Goal: Navigation & Orientation: Find specific page/section

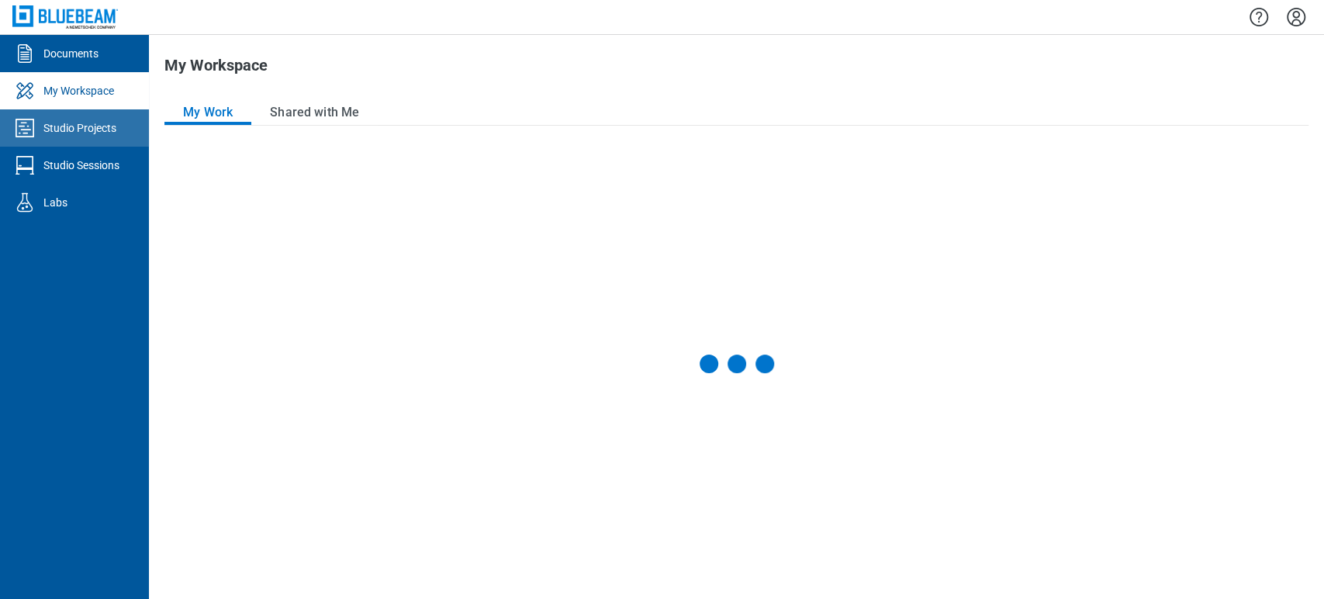
drag, startPoint x: 93, startPoint y: 217, endPoint x: 85, endPoint y: 131, distance: 86.4
click at [85, 131] on div "Studio Projects" at bounding box center [79, 128] width 73 height 16
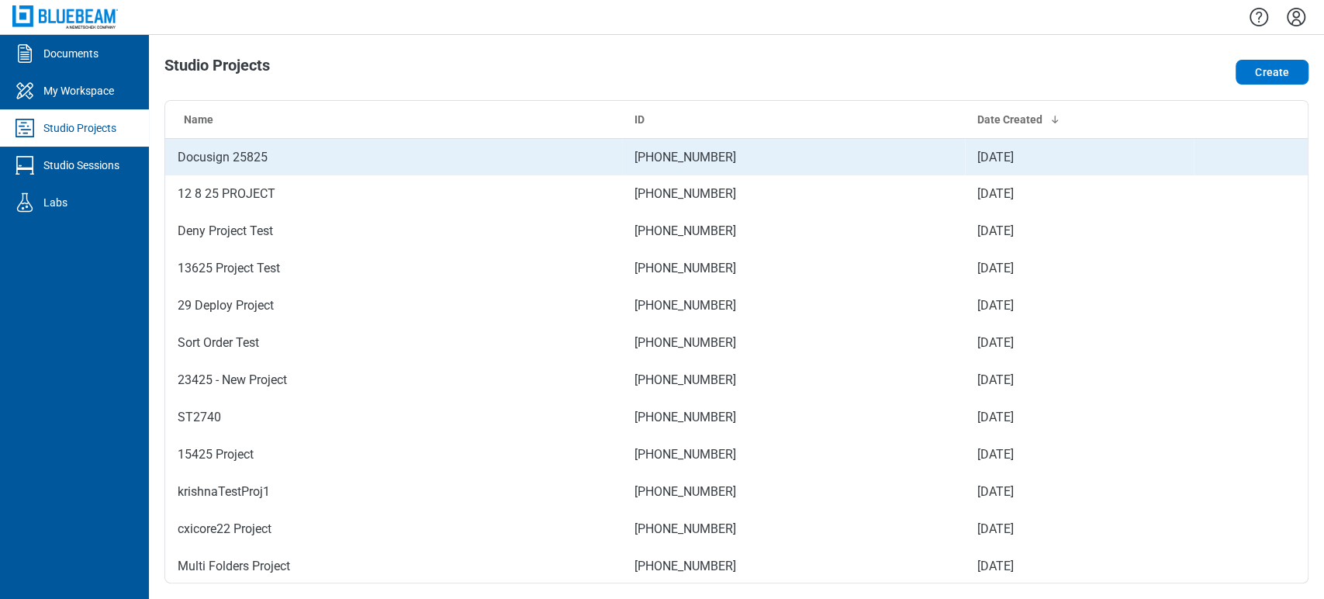
click at [229, 157] on td "Docusign 25825" at bounding box center [393, 156] width 457 height 37
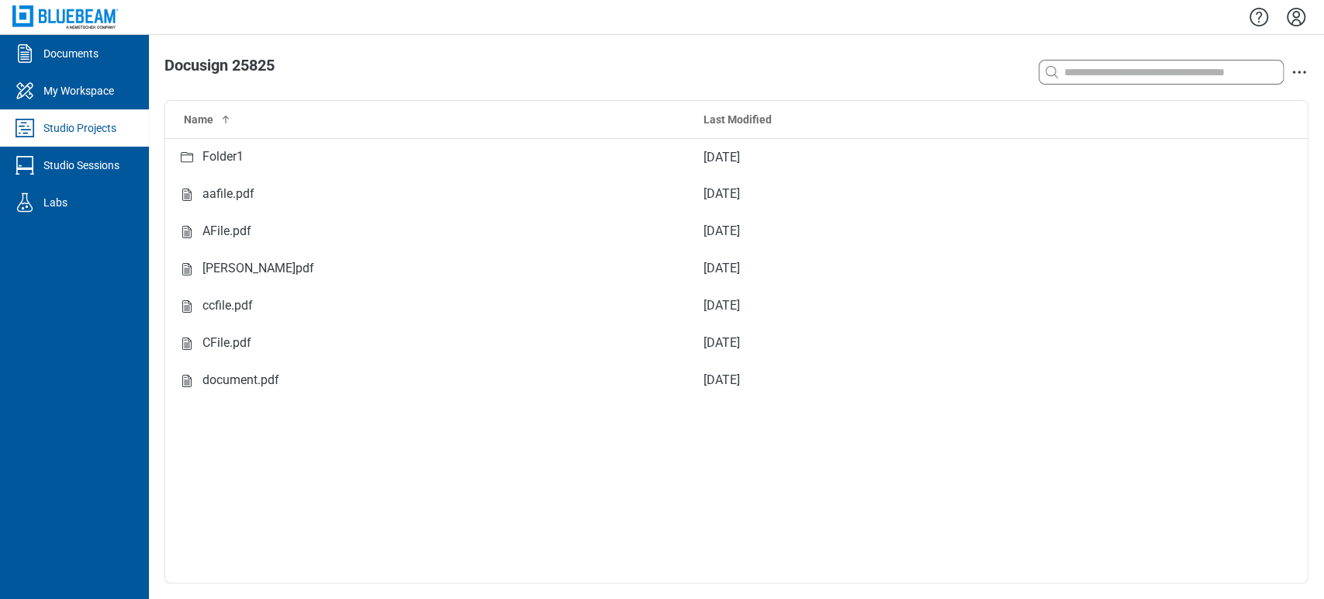
click at [67, 127] on div "Studio Projects" at bounding box center [79, 128] width 73 height 16
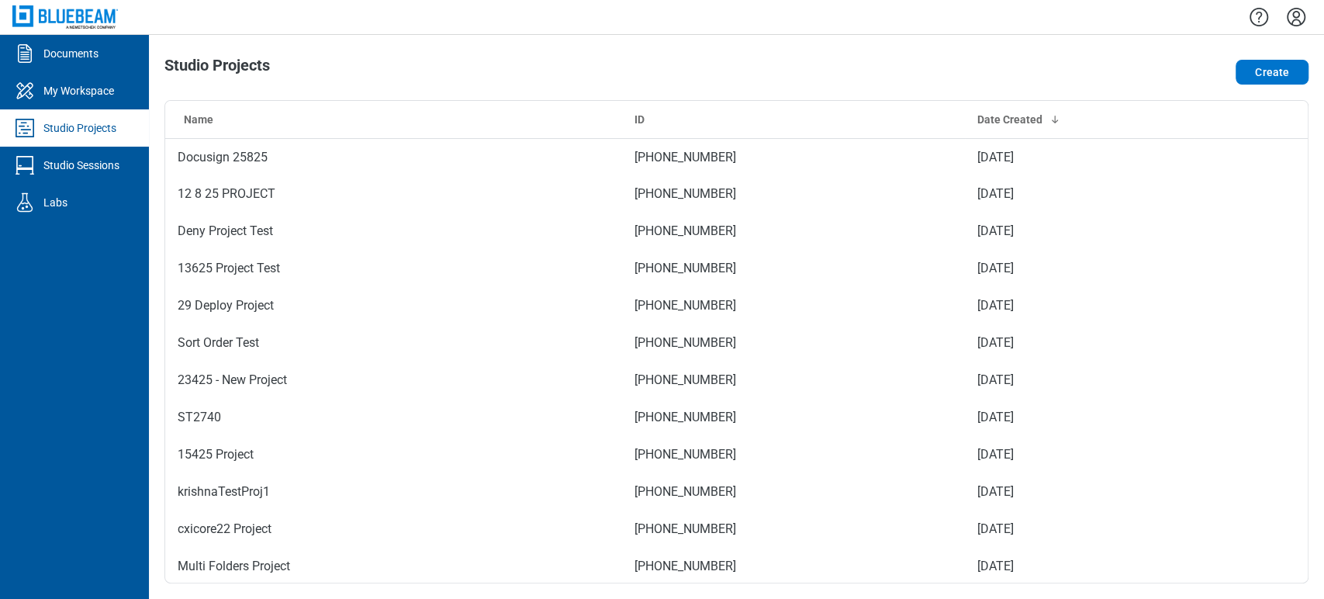
click at [1297, 23] on icon "Settings" at bounding box center [1295, 17] width 25 height 25
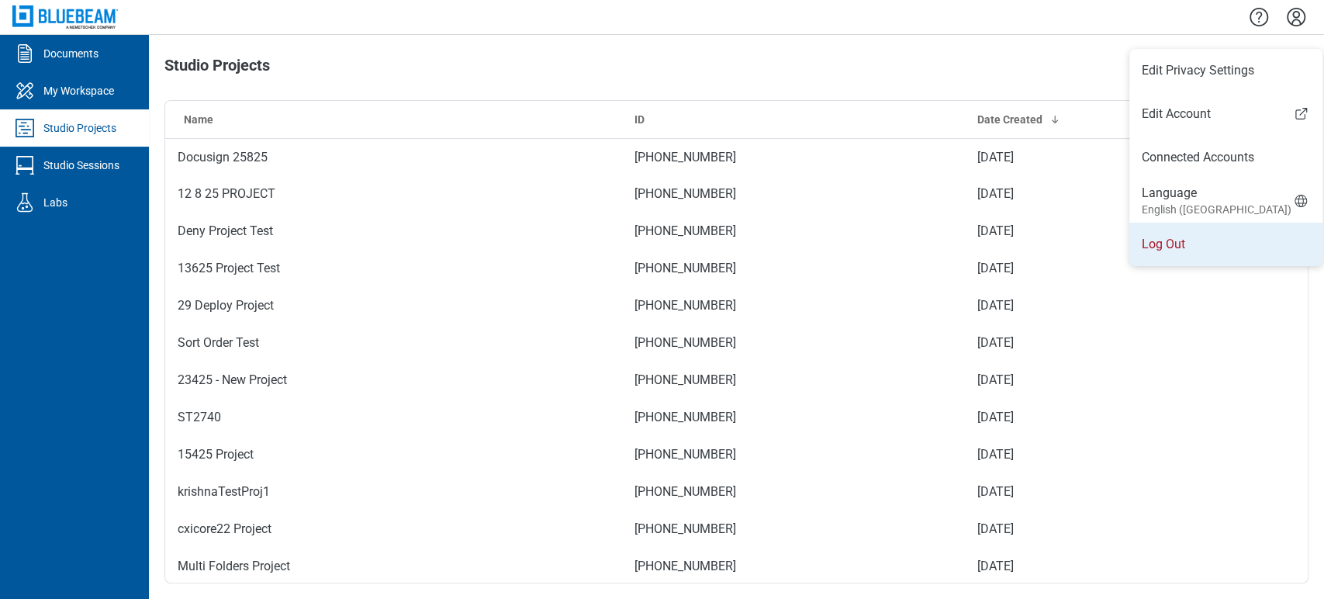
click at [1167, 253] on li "Log Out" at bounding box center [1225, 244] width 193 height 43
